Goal: Obtain resource: Download file/media

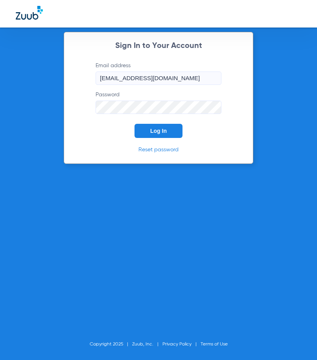
click at [177, 133] on button "Log In" at bounding box center [159, 131] width 48 height 14
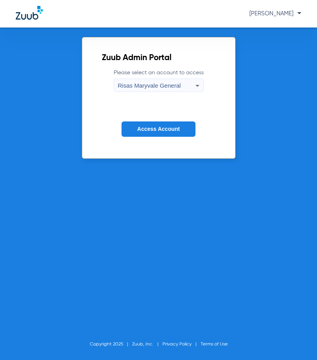
click at [169, 128] on span "Access Account" at bounding box center [158, 129] width 42 height 6
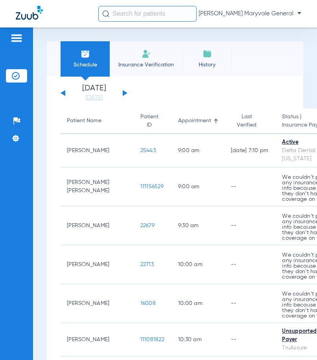
click at [130, 12] on input "text" at bounding box center [147, 14] width 98 height 16
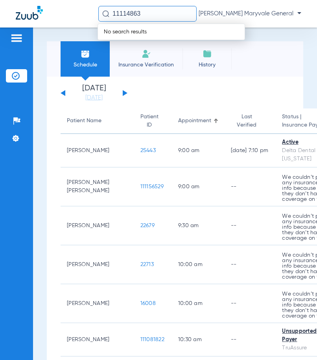
click at [130, 13] on input "11114863" at bounding box center [147, 14] width 98 height 16
click at [129, 14] on input "11114863" at bounding box center [147, 14] width 98 height 16
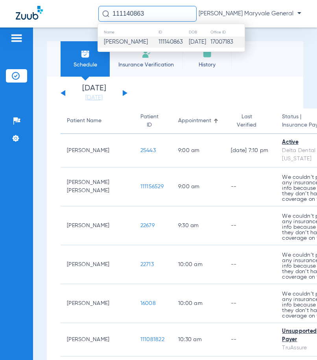
type input "111140863"
click at [160, 44] on td "111140863" at bounding box center [173, 42] width 30 height 11
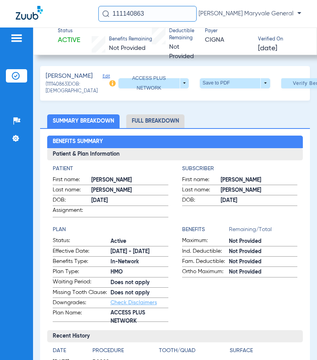
click at [151, 128] on li "Full Breakdown" at bounding box center [155, 122] width 58 height 14
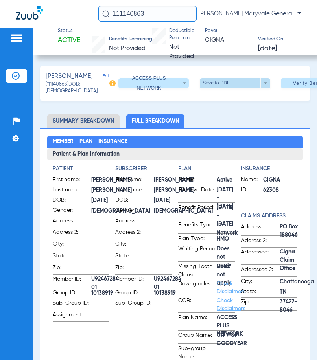
click at [200, 87] on span at bounding box center [235, 83] width 70 height 10
click at [205, 107] on button "insert_drive_file Save to PDF" at bounding box center [213, 104] width 59 height 16
